Goal: Task Accomplishment & Management: Manage account settings

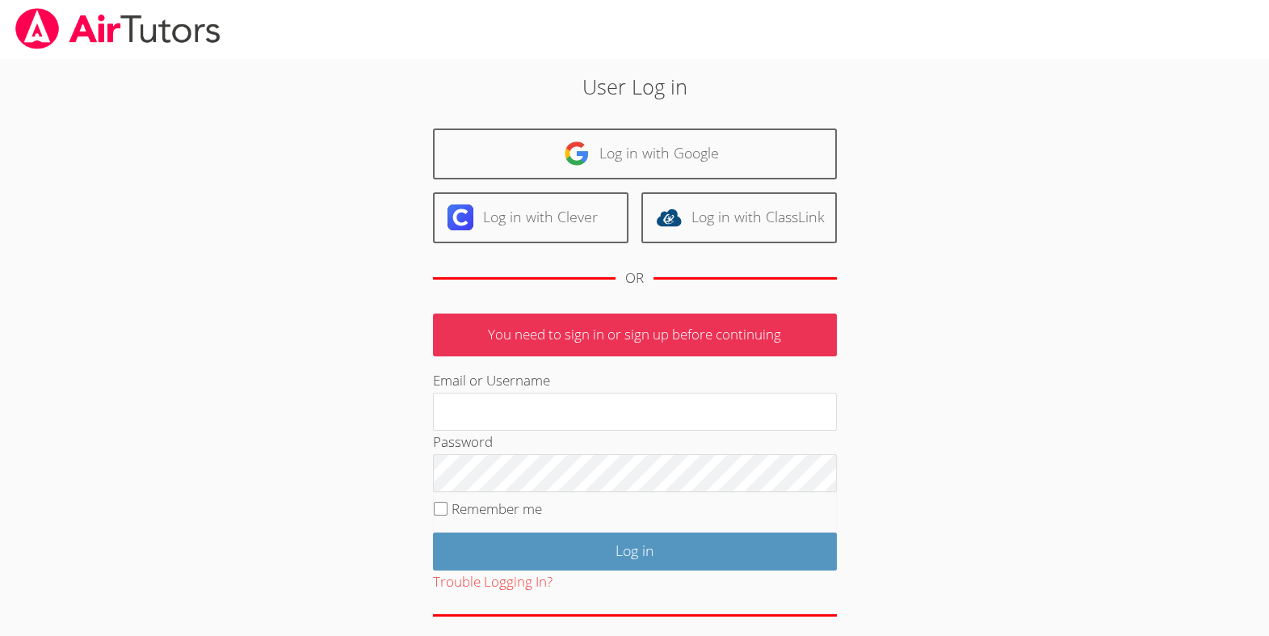
type input "[EMAIL_ADDRESS][DOMAIN_NAME]"
click at [446, 515] on input "Remember me" at bounding box center [441, 509] width 14 height 14
checkbox input "true"
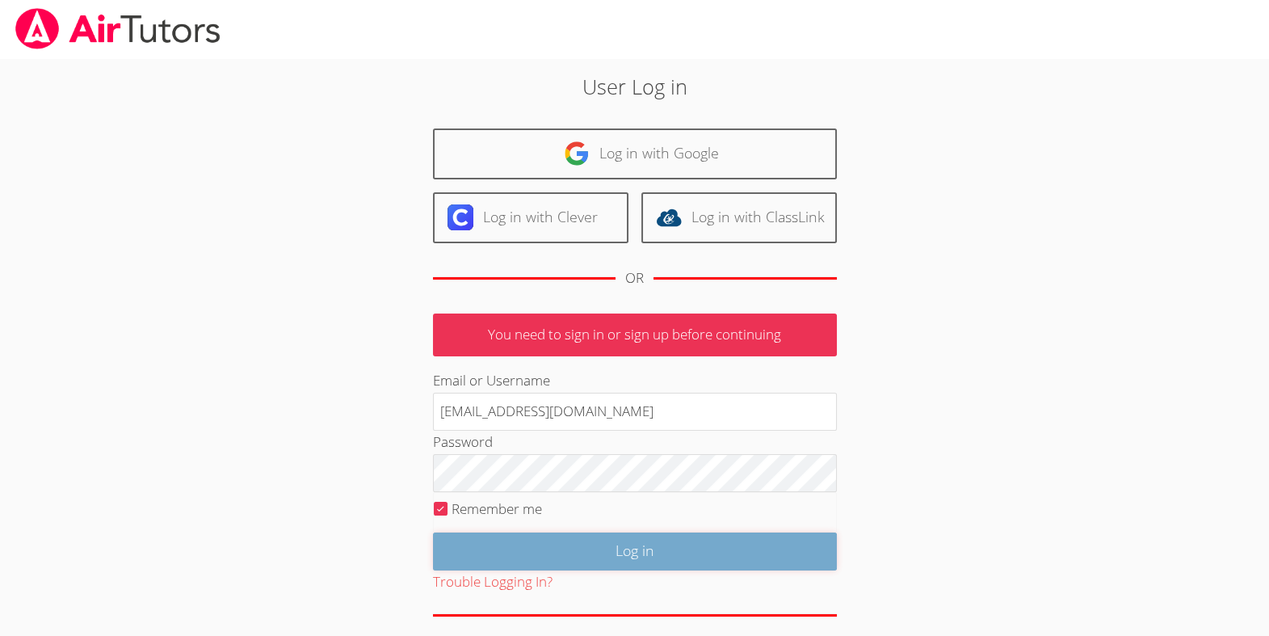
click at [522, 570] on input "Log in" at bounding box center [635, 551] width 404 height 38
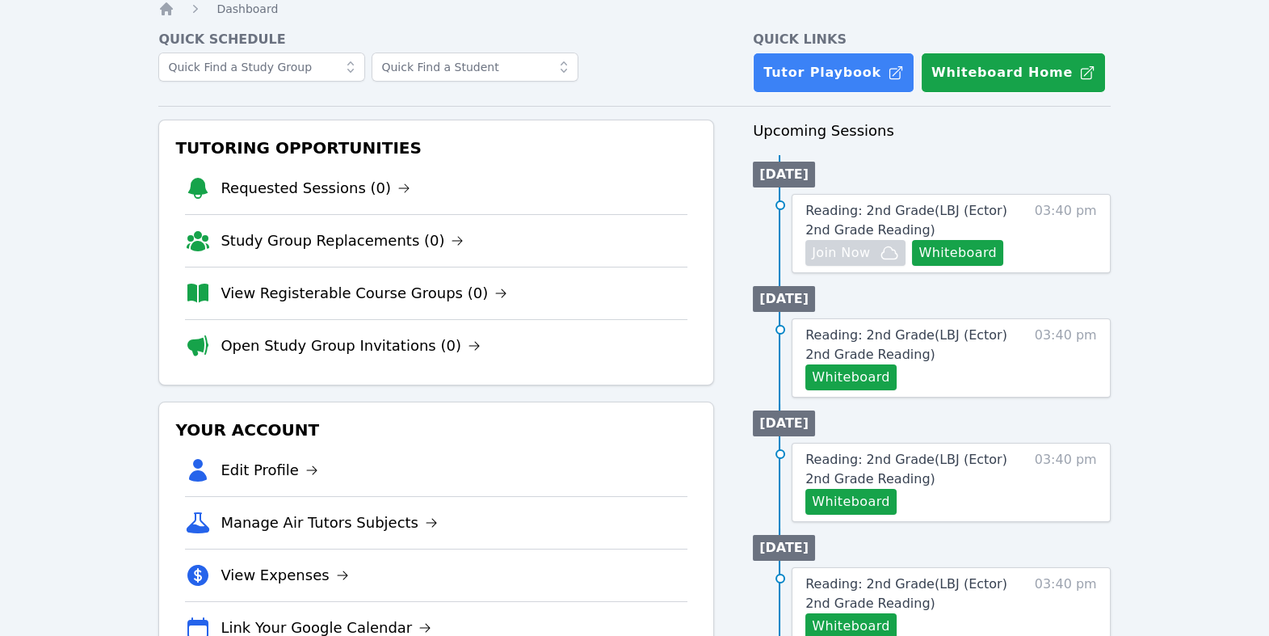
scroll to position [52, 0]
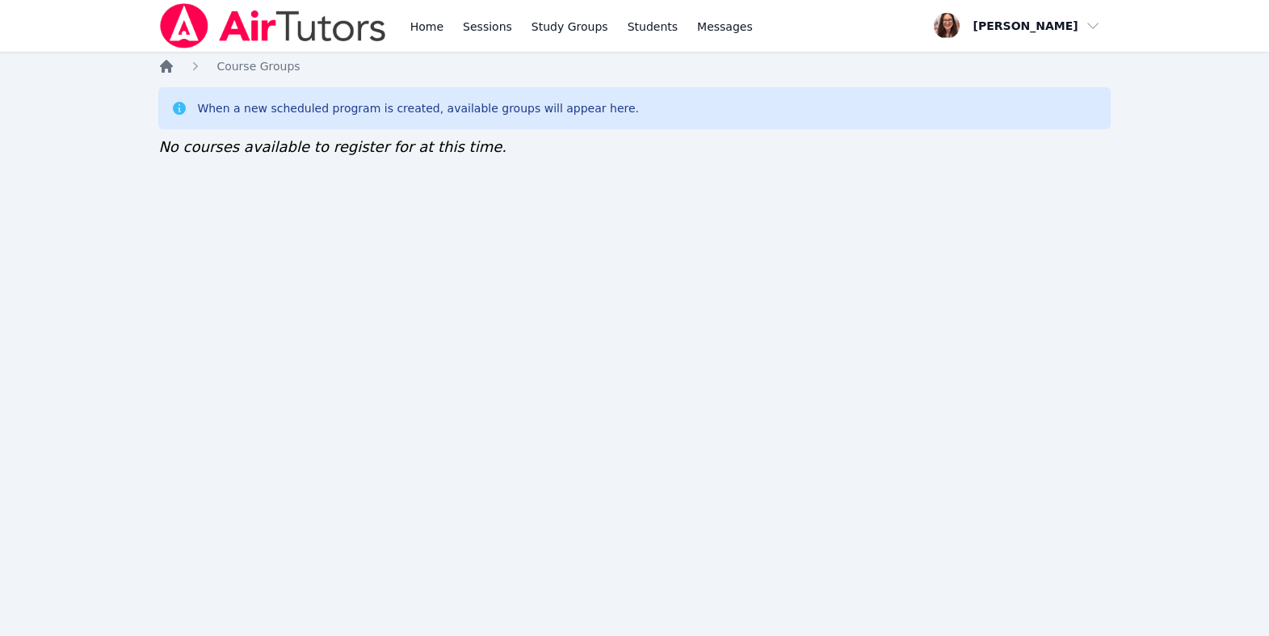
click at [169, 73] on icon "Breadcrumb" at bounding box center [166, 66] width 13 height 13
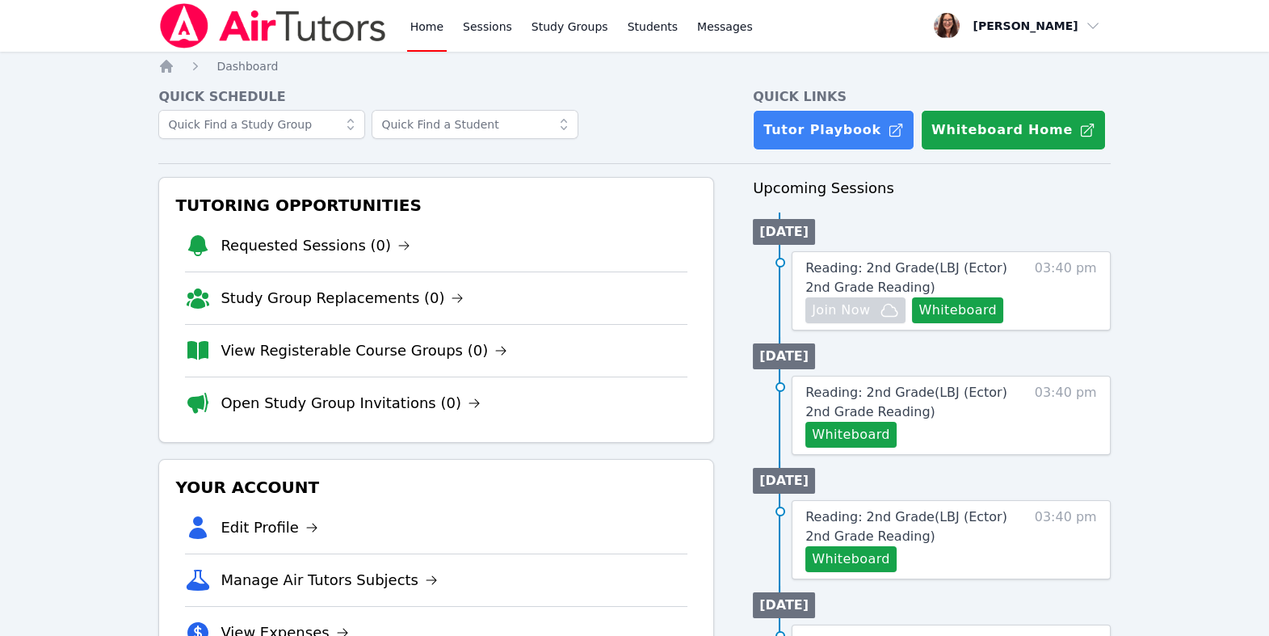
click at [447, 36] on link "Home" at bounding box center [427, 26] width 40 height 52
click at [354, 130] on icon at bounding box center [350, 124] width 6 height 11
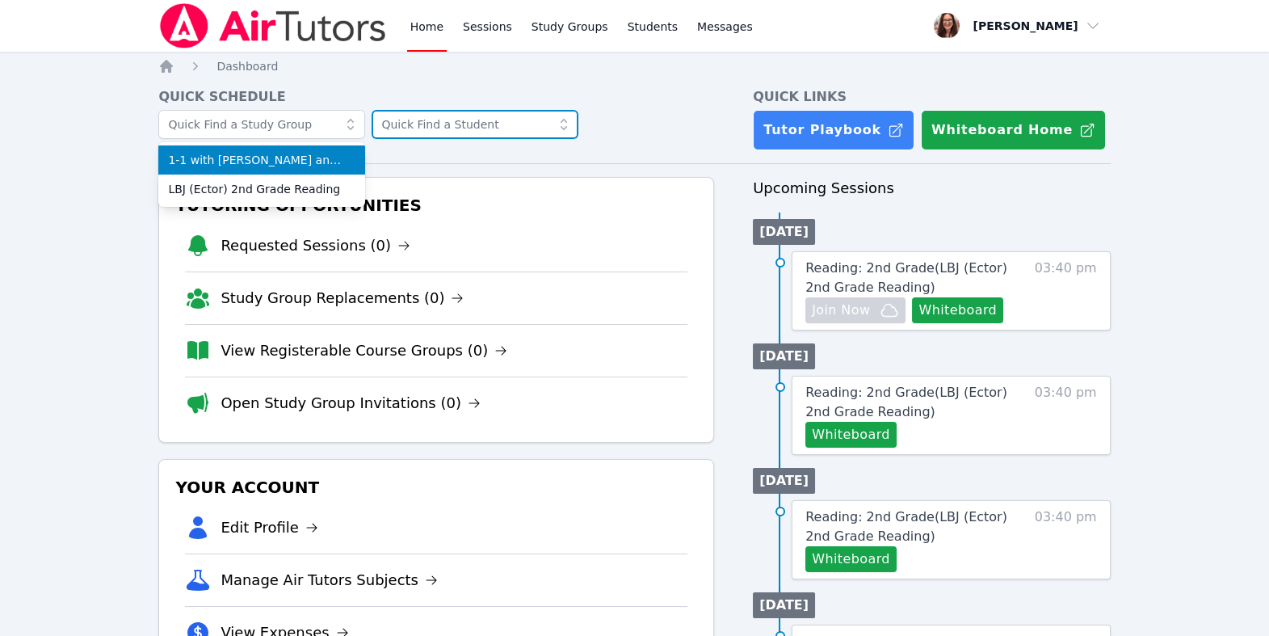
click at [473, 139] on input "text" at bounding box center [475, 124] width 207 height 29
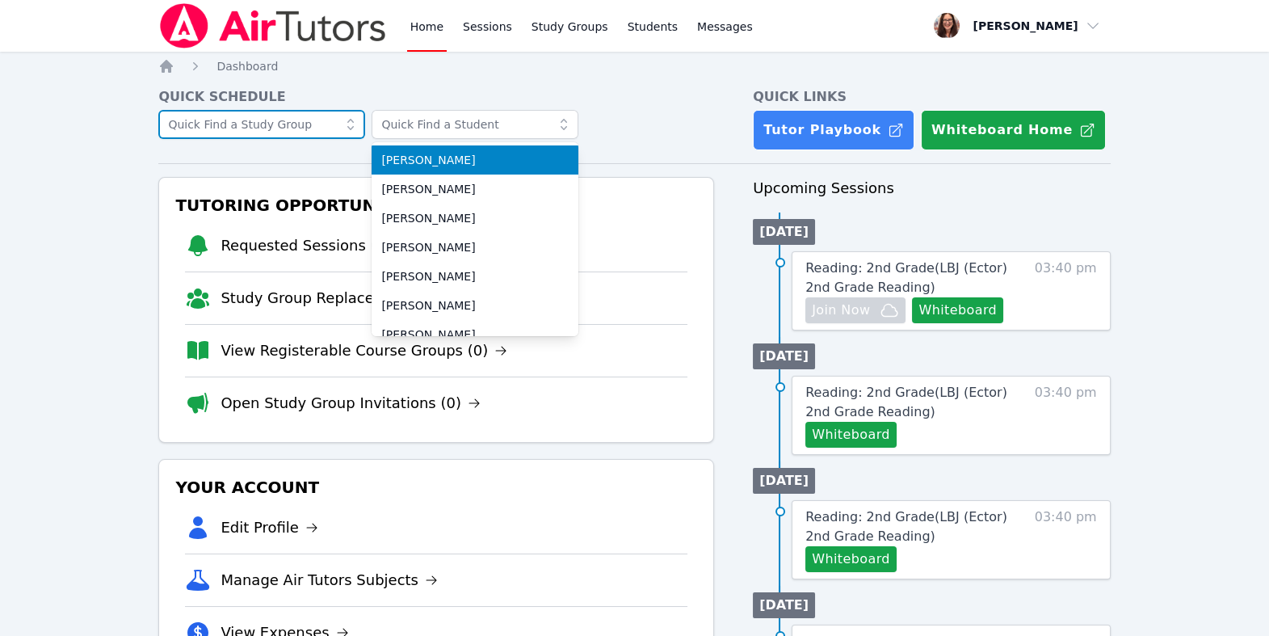
click at [338, 139] on input "text" at bounding box center [261, 124] width 207 height 29
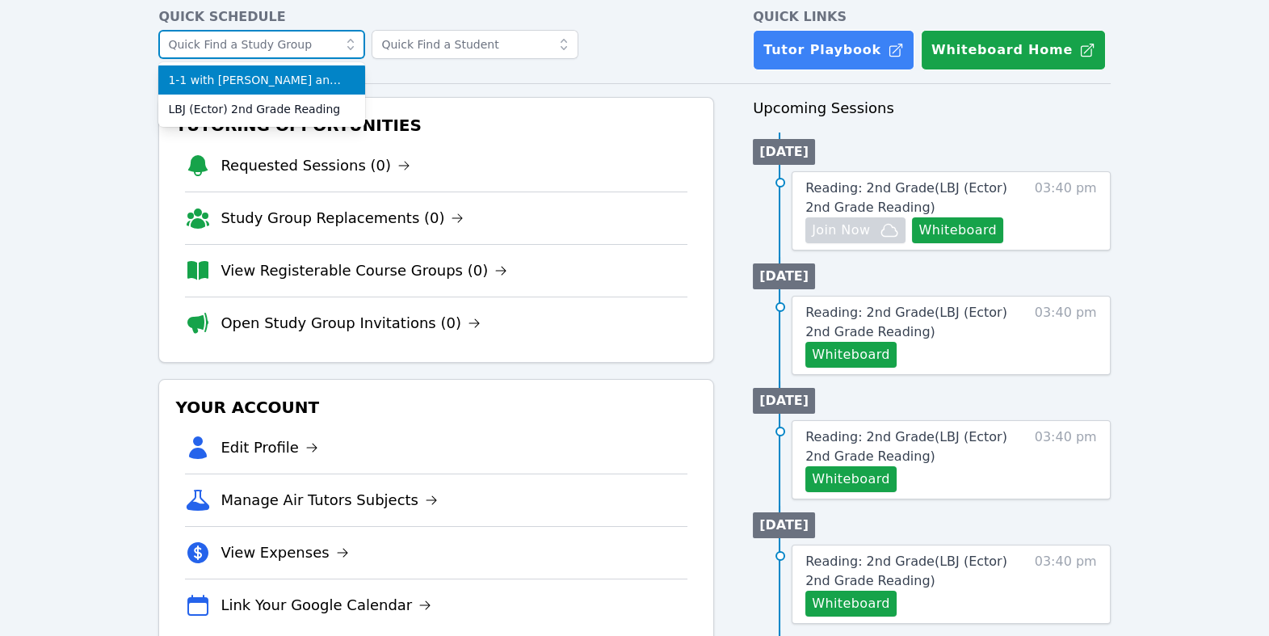
scroll to position [89, 0]
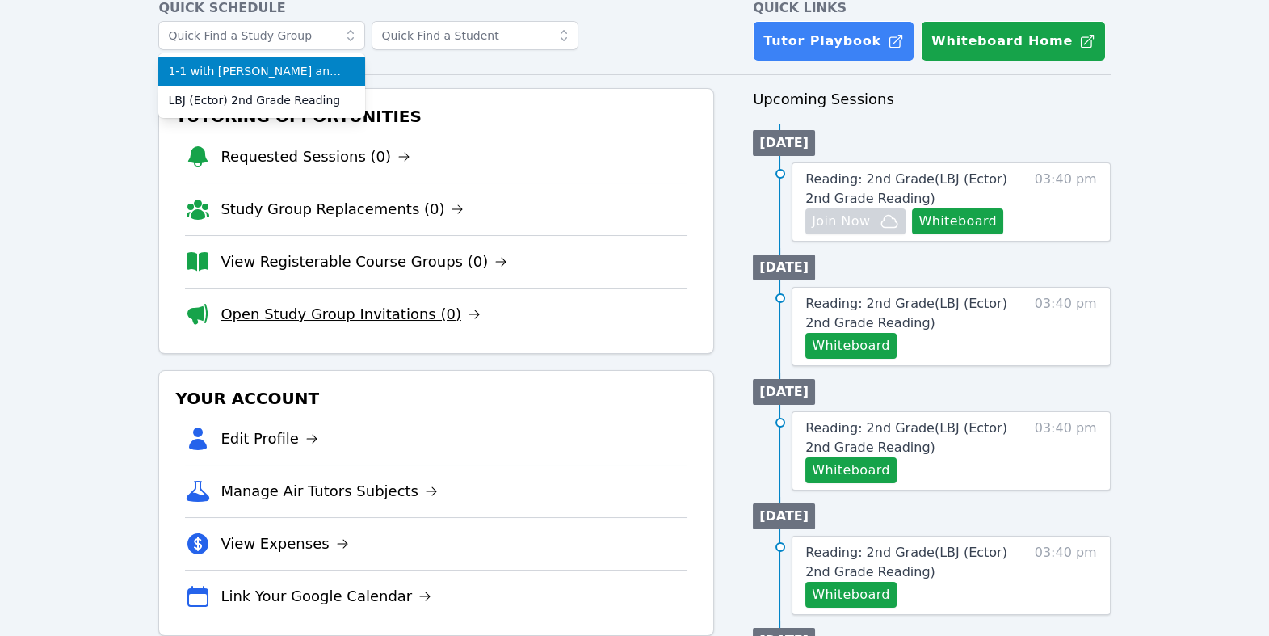
click at [423, 326] on link "Open Study Group Invitations (0)" at bounding box center [351, 314] width 260 height 23
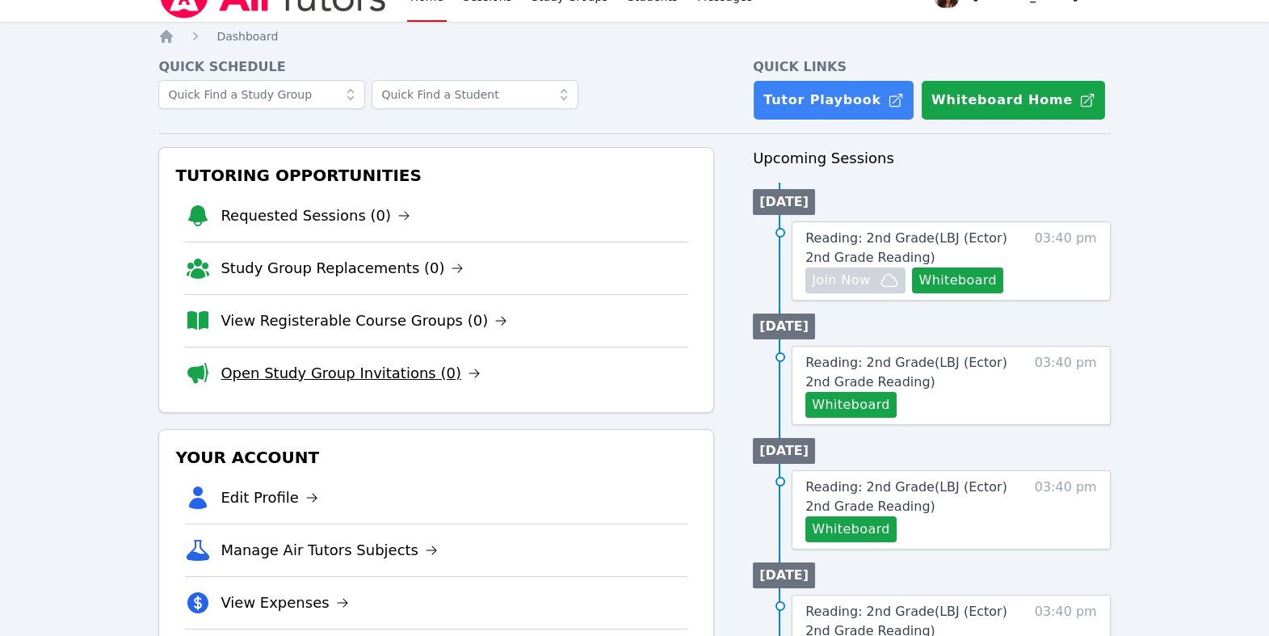
scroll to position [39, 0]
